Goal: Complete application form: Complete application form

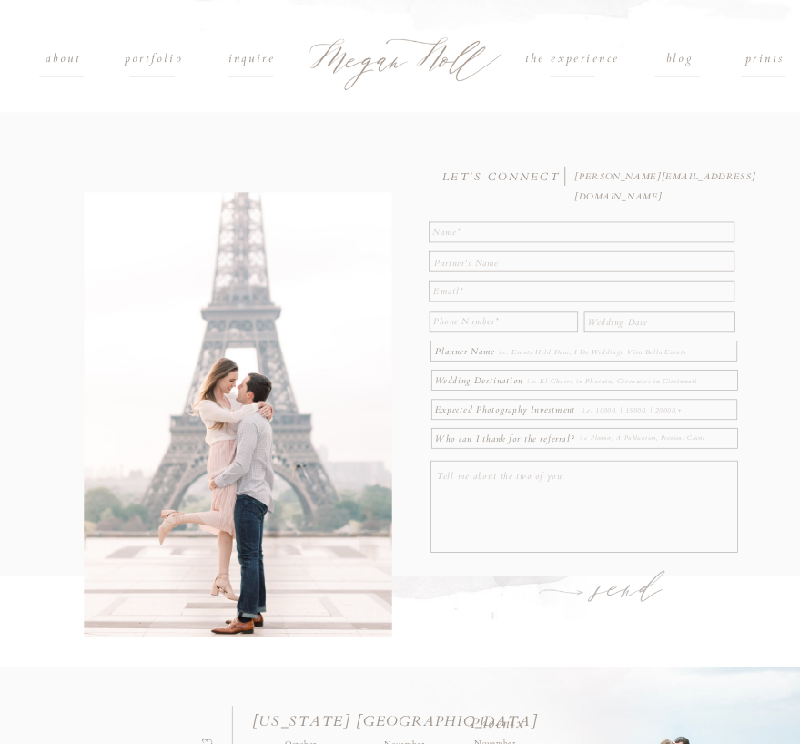
click at [439, 231] on textarea at bounding box center [581, 231] width 299 height 16
click at [587, 65] on h1 "the experience" at bounding box center [572, 59] width 147 height 20
click at [512, 231] on textarea at bounding box center [581, 231] width 299 height 16
type textarea "[PERSON_NAME]"
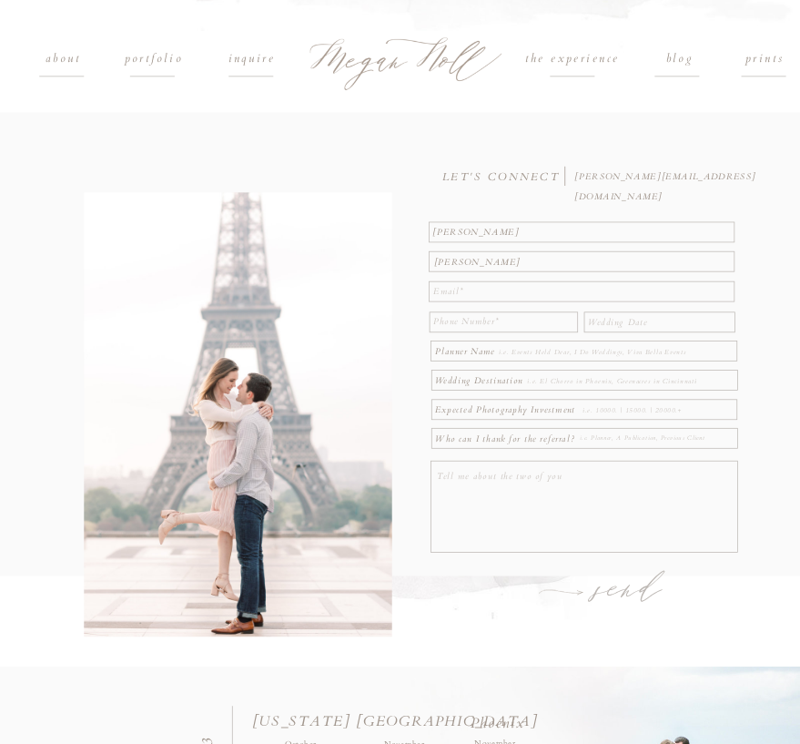
type textarea "[PERSON_NAME]"
type textarea "clairetimhutchins@gmail.com"
click at [520, 322] on textarea at bounding box center [503, 322] width 140 height 19
type textarea "4405541834"
click at [646, 320] on textarea at bounding box center [661, 320] width 146 height 15
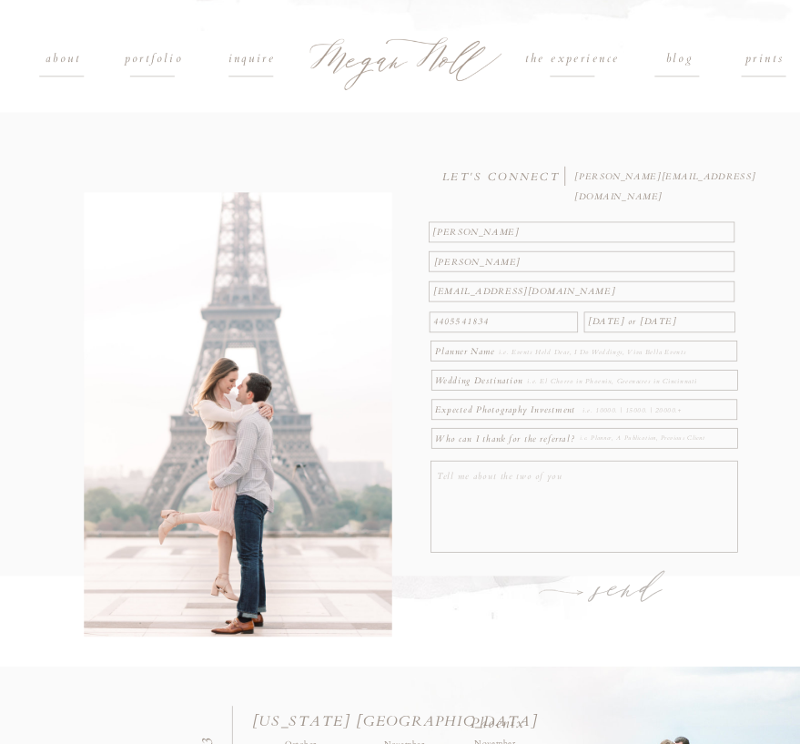
type textarea "6/13/26 or 6/27/26"
click at [571, 349] on textarea at bounding box center [604, 352] width 211 height 15
type textarea "Me!"
click at [573, 377] on textarea at bounding box center [622, 381] width 190 height 15
type textarea "d"
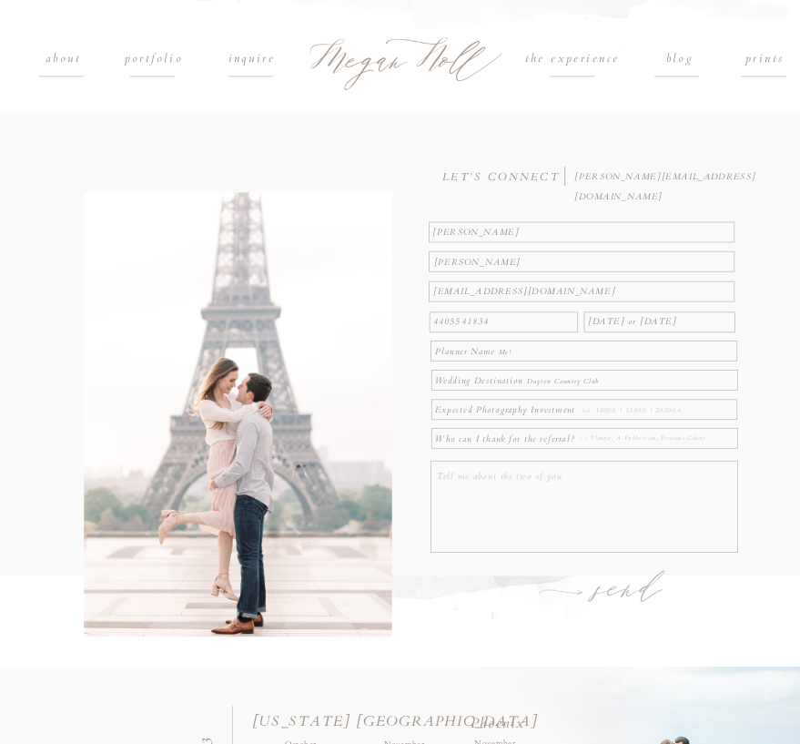
type textarea "Dayton Country Club"
click at [633, 411] on textarea at bounding box center [659, 410] width 152 height 15
type textarea "7500"
click at [632, 441] on textarea at bounding box center [657, 439] width 154 height 15
type textarea "Instagram!"
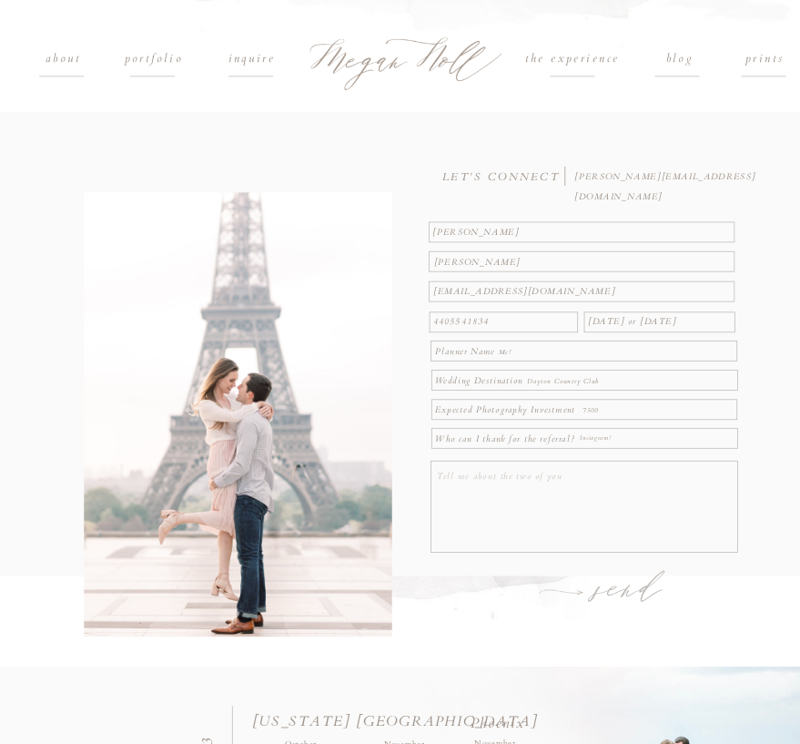
click at [631, 588] on h1 "send" at bounding box center [630, 590] width 104 height 46
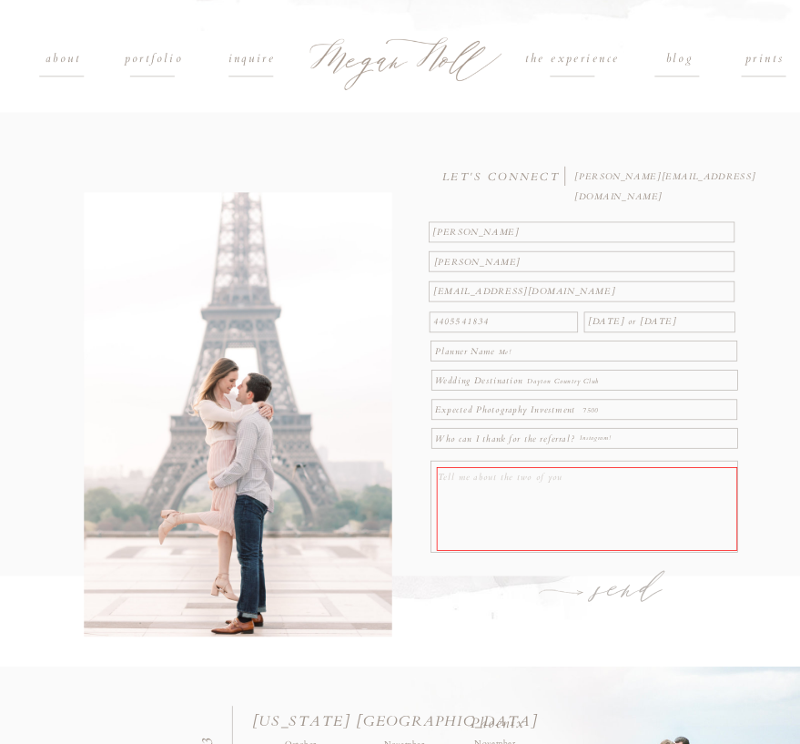
click at [597, 503] on textarea at bounding box center [587, 509] width 300 height 84
type textarea "W"
click at [642, 476] on textarea "We are Tim and Claire- we've been together for 8 years" at bounding box center [587, 509] width 300 height 84
click at [702, 487] on textarea "We are Tim and Claire- we've been together for 8 short years" at bounding box center [587, 509] width 300 height 84
type textarea "We are Tim and Claire- we've been together for 8 short years! We are so excited…"
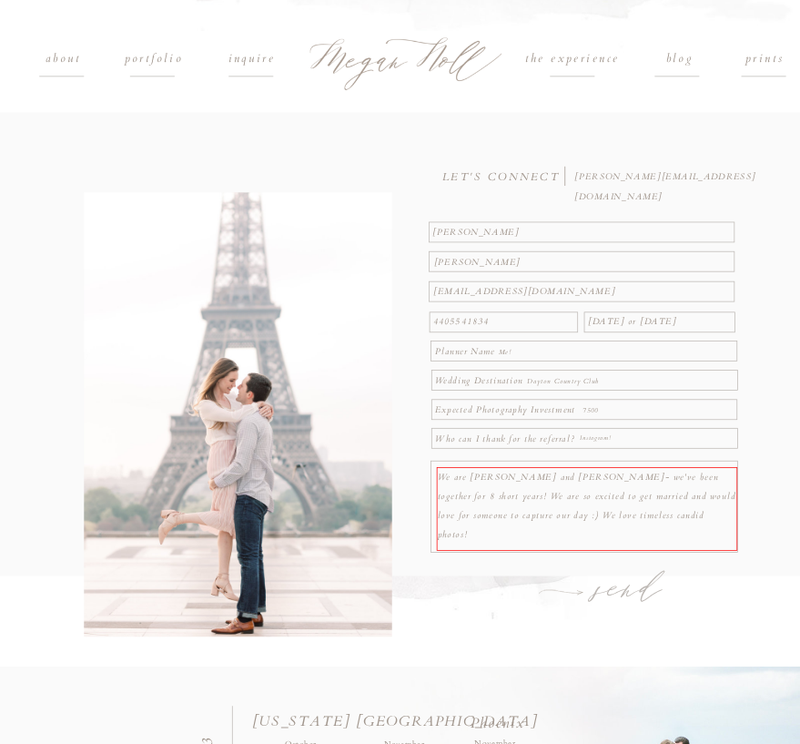
click at [638, 588] on h1 "send" at bounding box center [630, 590] width 104 height 46
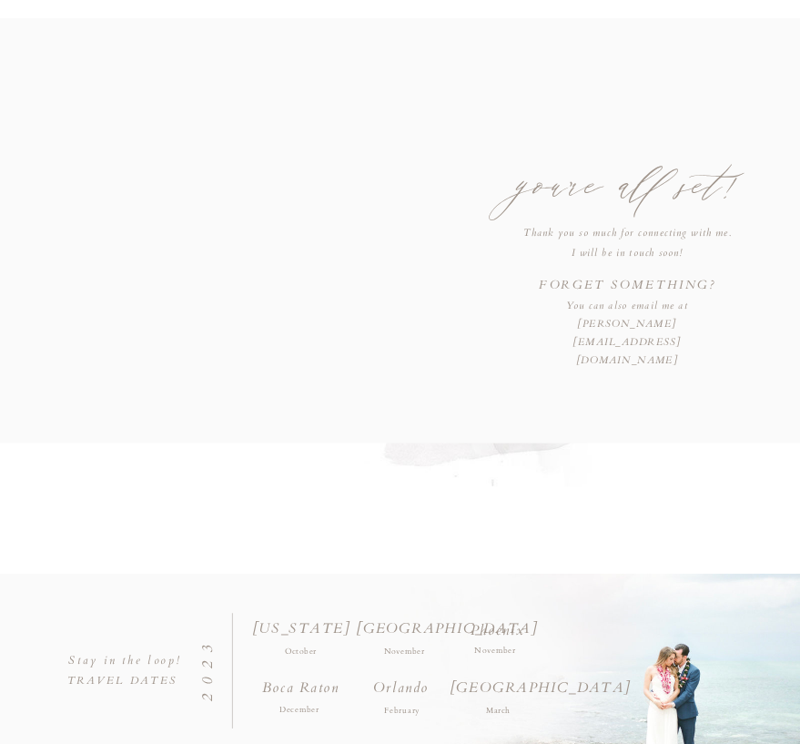
scroll to position [111, 0]
